Goal: Task Accomplishment & Management: Use online tool/utility

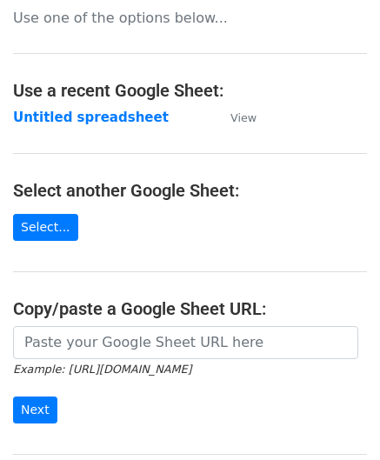
scroll to position [174, 0]
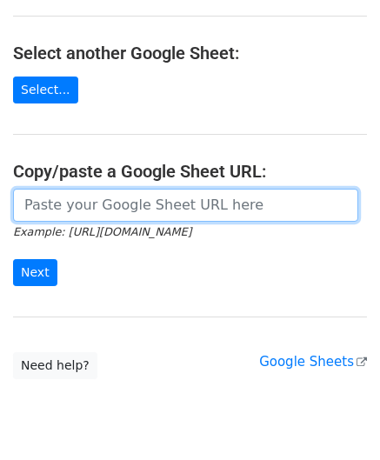
click at [59, 190] on input "url" at bounding box center [185, 205] width 345 height 33
paste input "[URL][DOMAIN_NAME]"
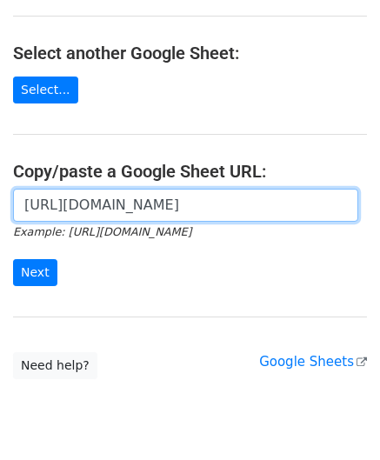
scroll to position [0, 382]
type input "[URL][DOMAIN_NAME]"
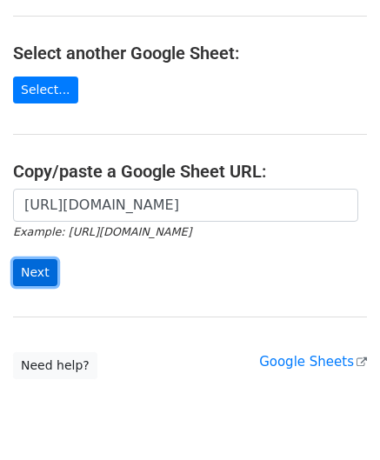
click at [47, 269] on input "Next" at bounding box center [35, 272] width 44 height 27
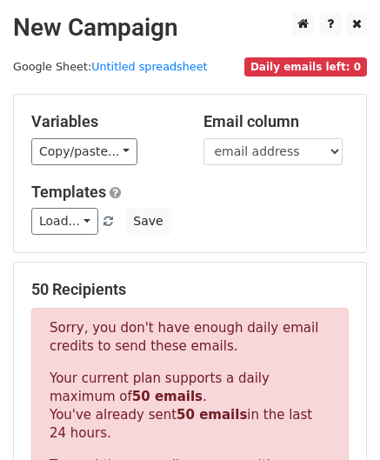
scroll to position [514, 0]
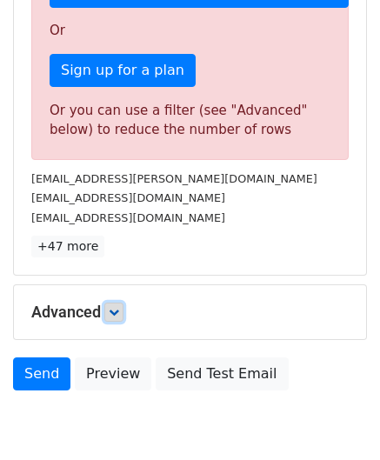
click at [114, 307] on icon at bounding box center [114, 312] width 10 height 10
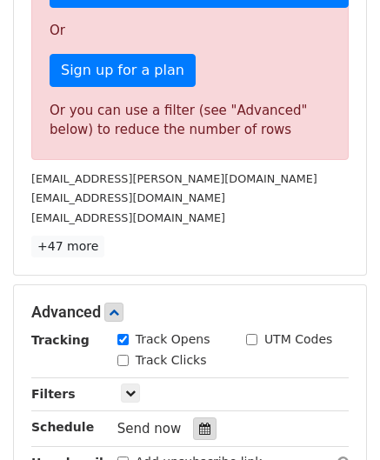
click at [199, 422] on icon at bounding box center [204, 428] width 11 height 12
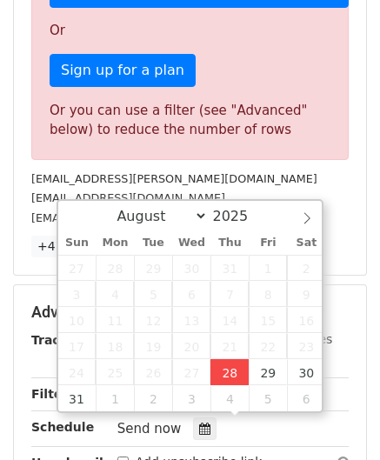
type input "2025-08-28 12:00"
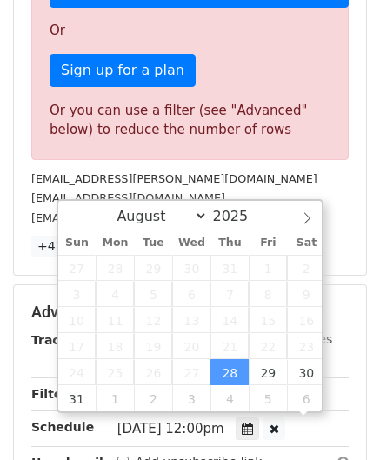
scroll to position [0, 0]
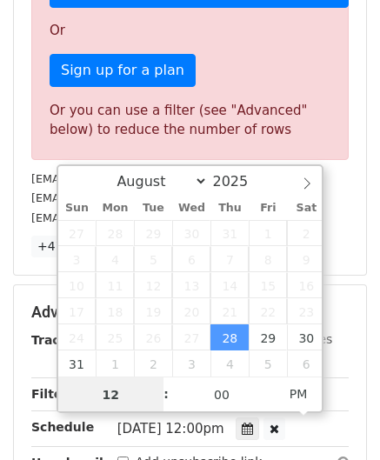
paste input "8"
type input "8"
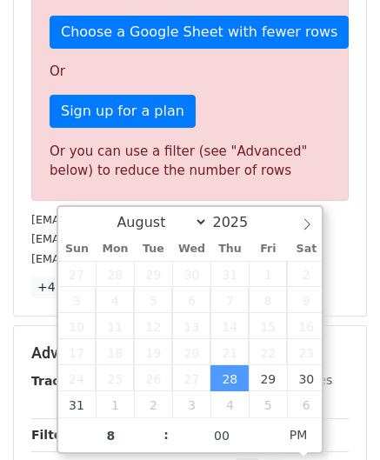
type input "2025-08-28 20:00"
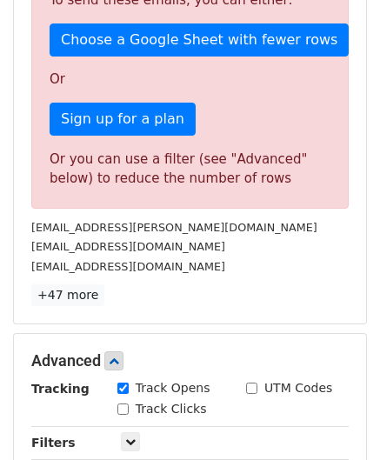
scroll to position [707, 0]
